Goal: Find specific page/section: Find specific page/section

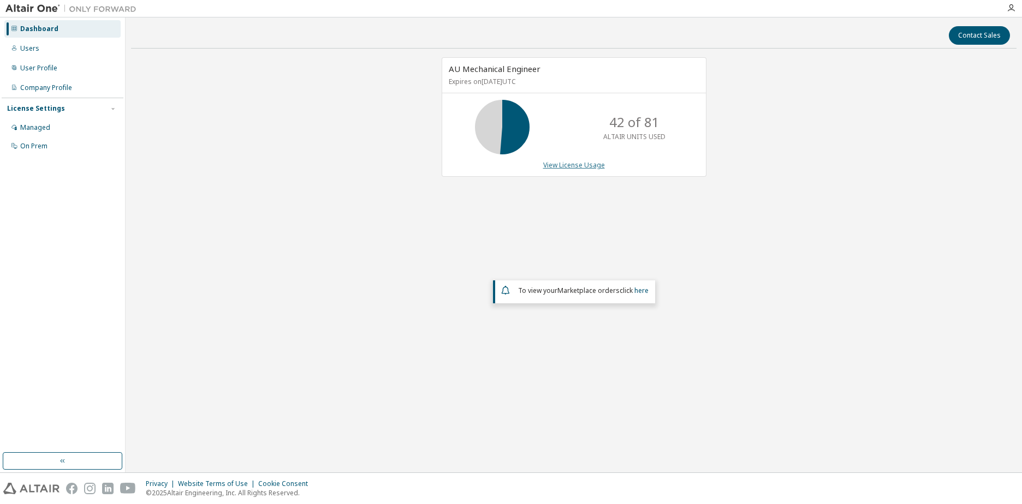
click at [568, 163] on link "View License Usage" at bounding box center [574, 164] width 62 height 9
